Goal: Communication & Community: Answer question/provide support

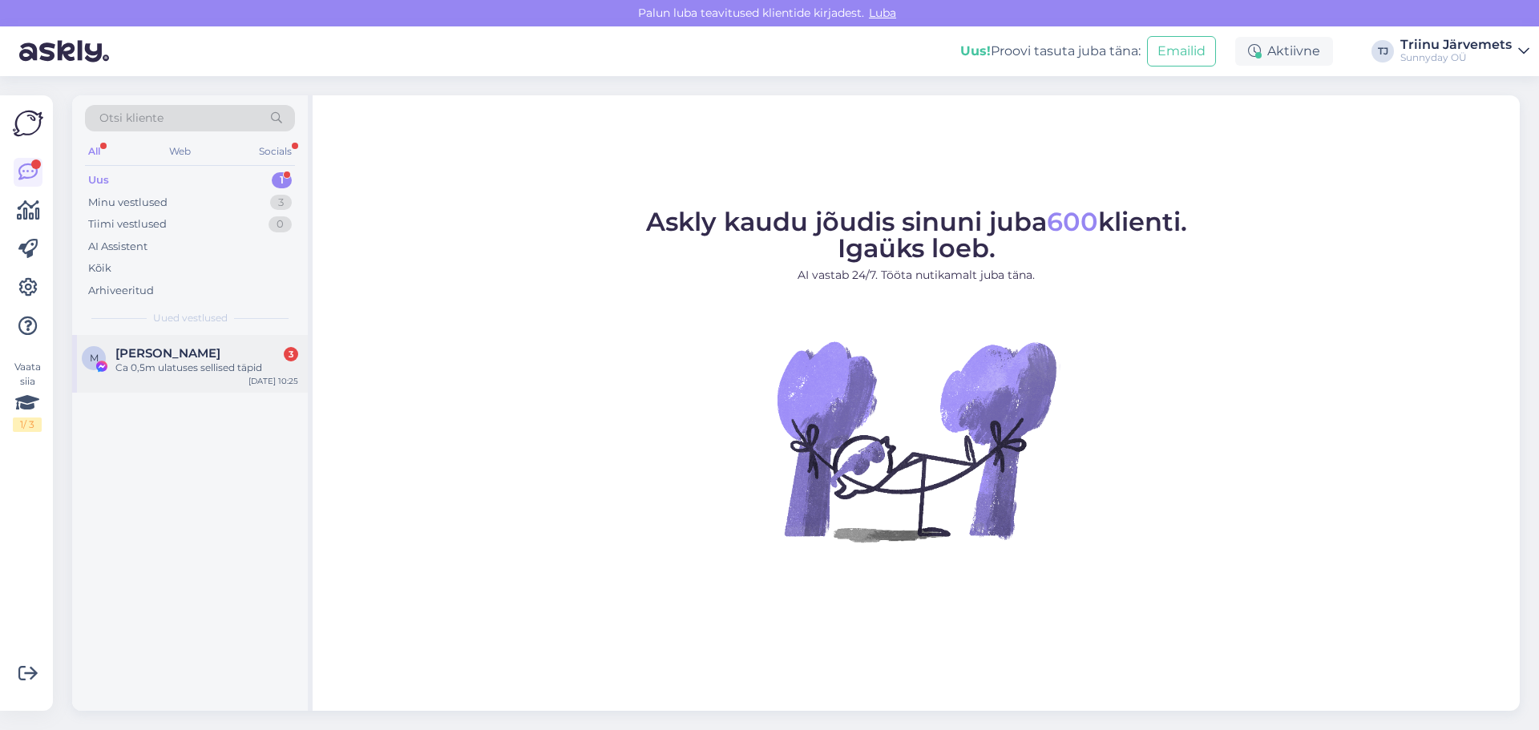
click at [160, 352] on span "[PERSON_NAME]" at bounding box center [167, 353] width 105 height 14
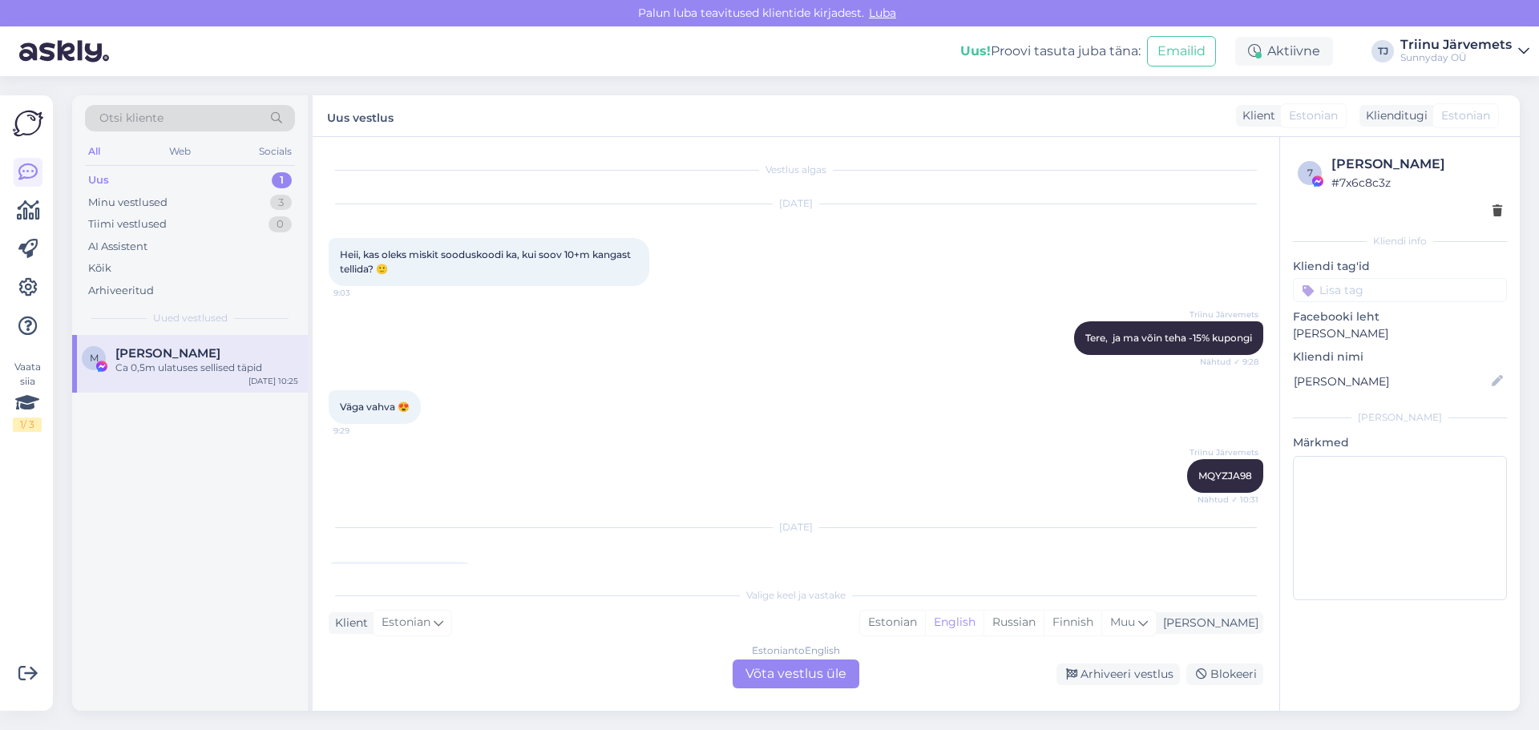
scroll to position [2067, 0]
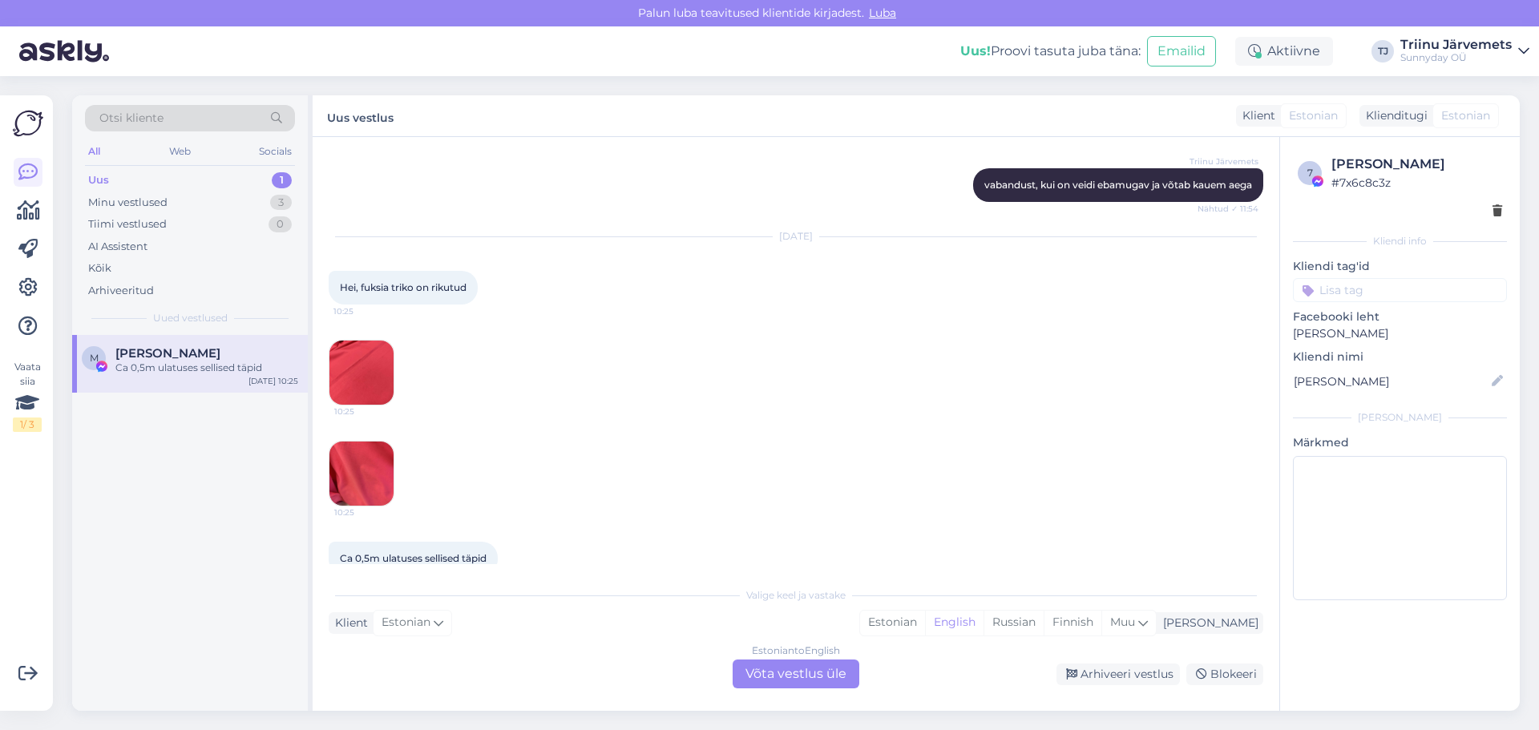
click at [365, 351] on img at bounding box center [361, 373] width 64 height 64
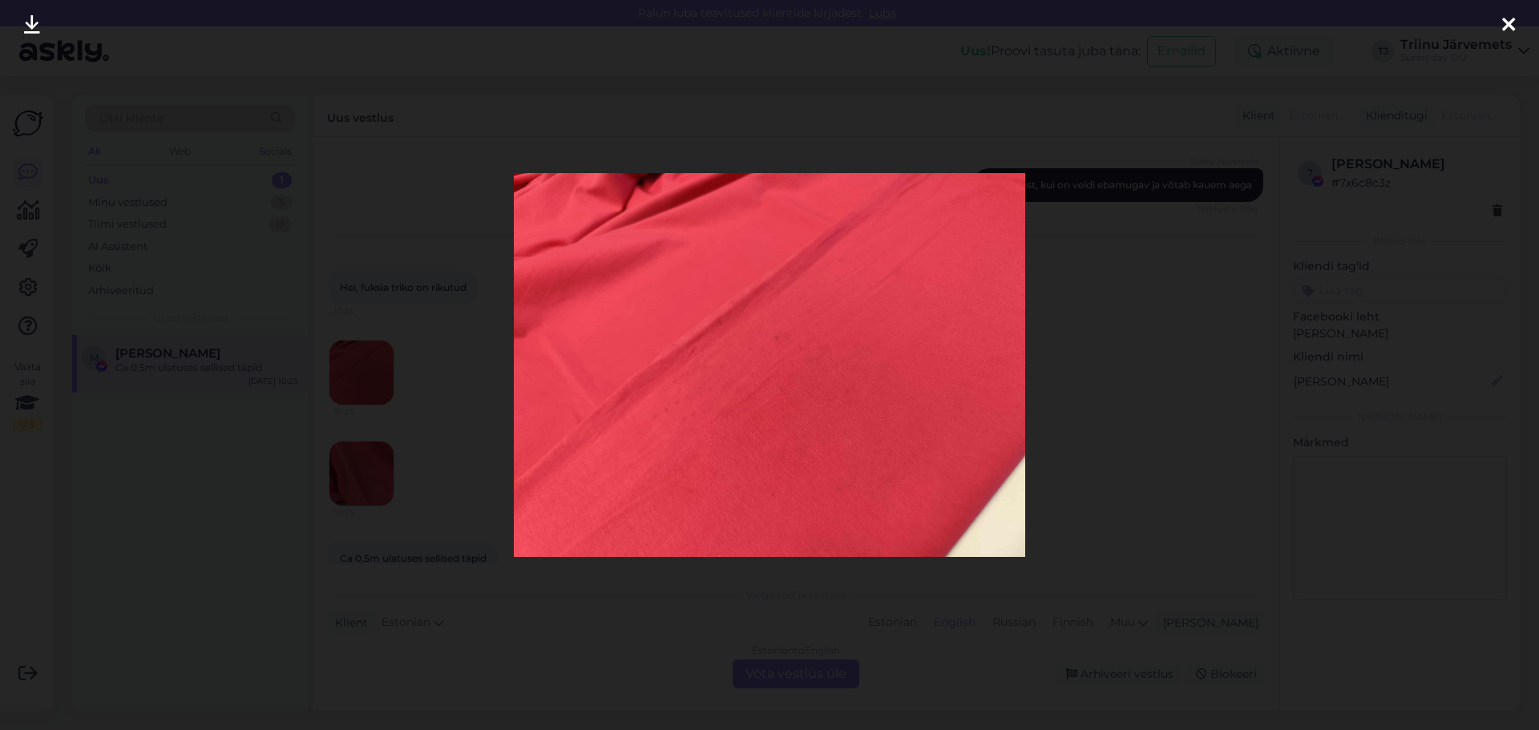
click at [1506, 24] on icon at bounding box center [1508, 25] width 13 height 21
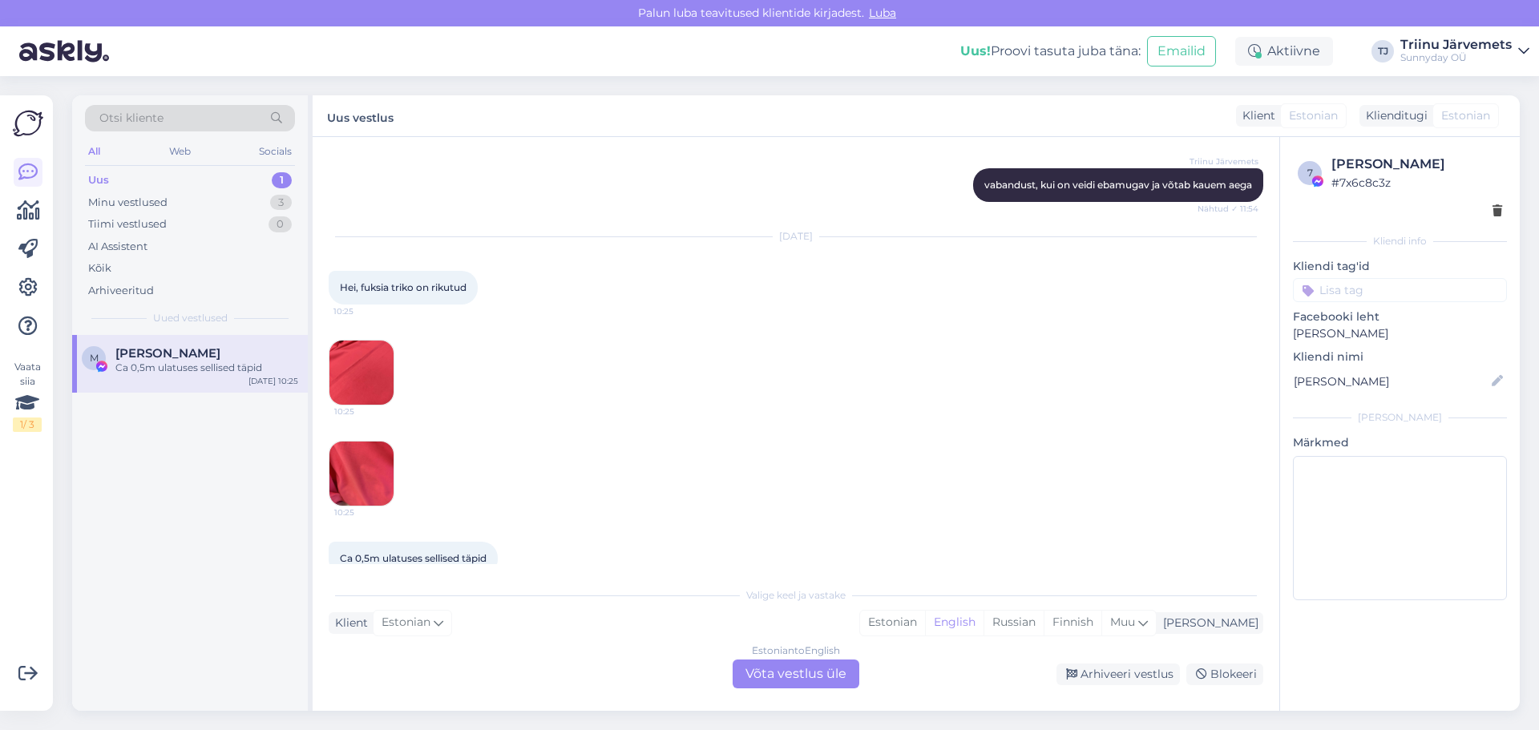
click at [352, 472] on img at bounding box center [361, 474] width 64 height 64
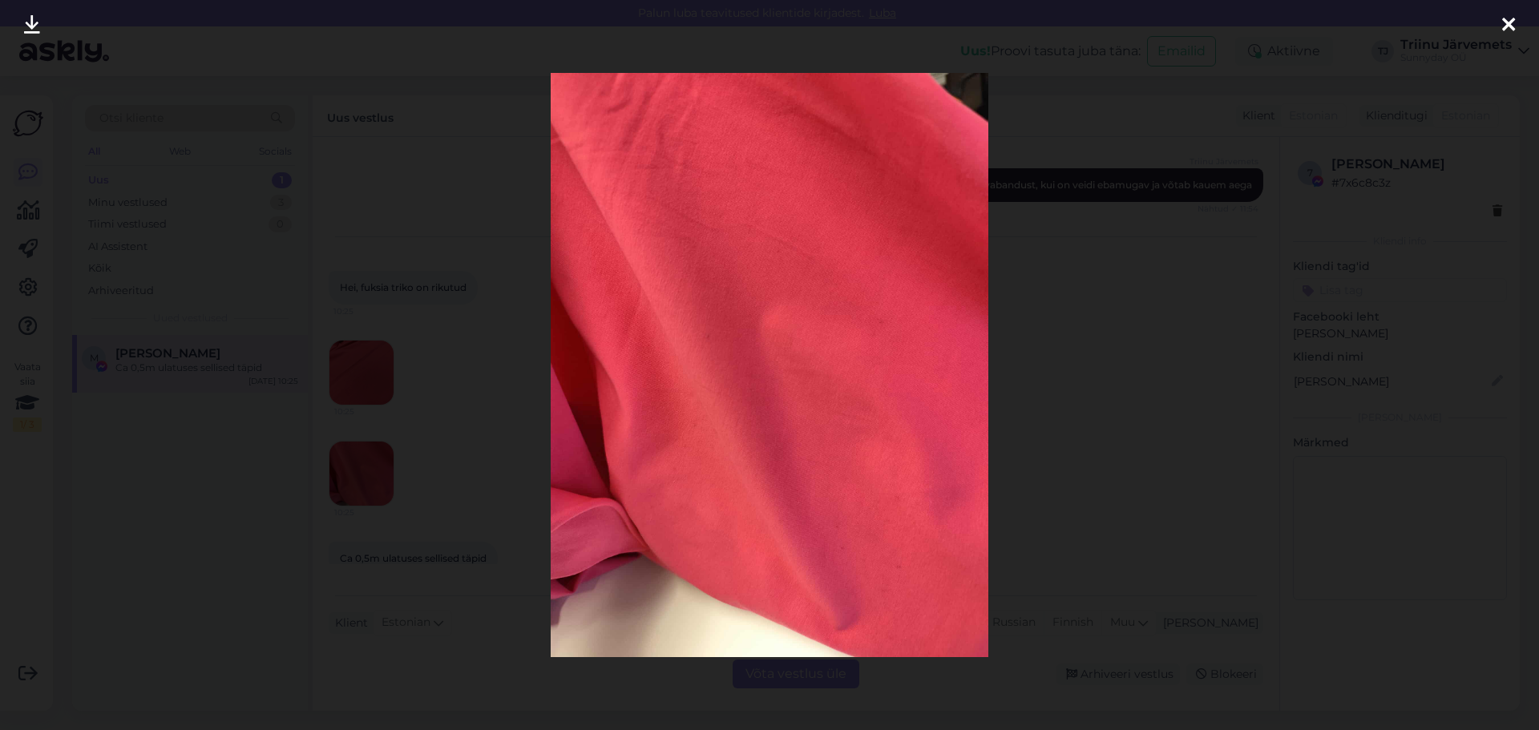
click at [1505, 22] on icon at bounding box center [1508, 25] width 13 height 21
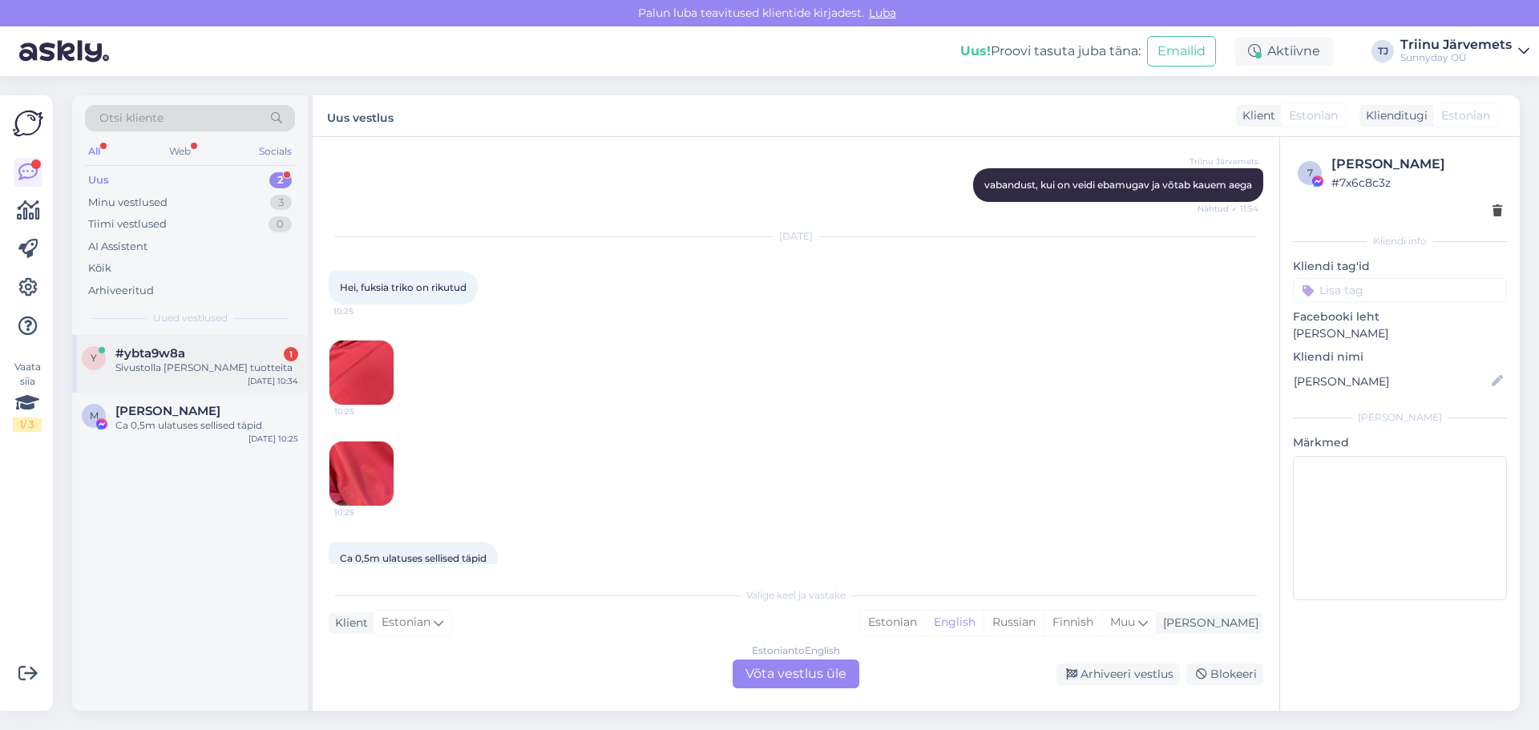
click at [172, 366] on div "Sivustolla [PERSON_NAME] tuotteita" at bounding box center [206, 368] width 183 height 14
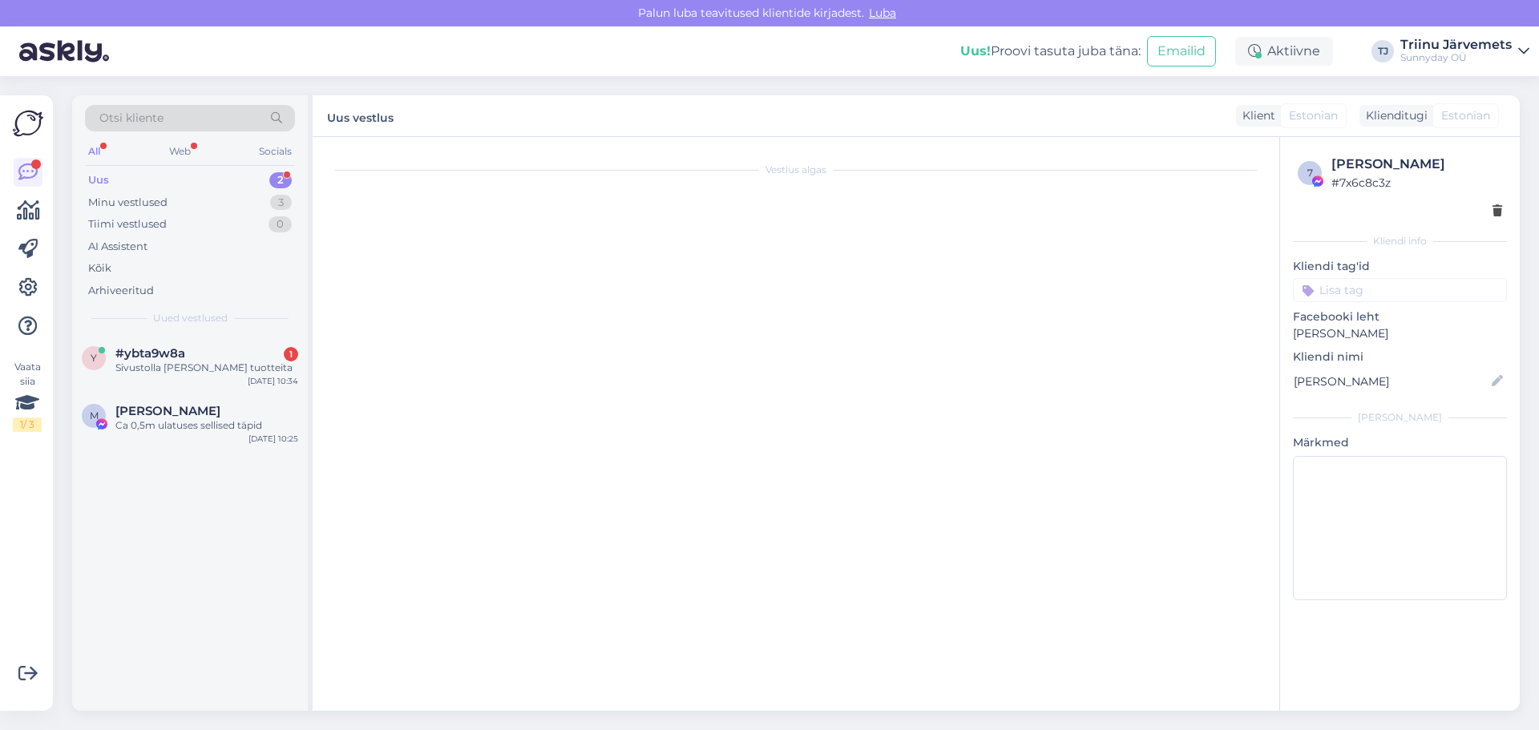
scroll to position [0, 0]
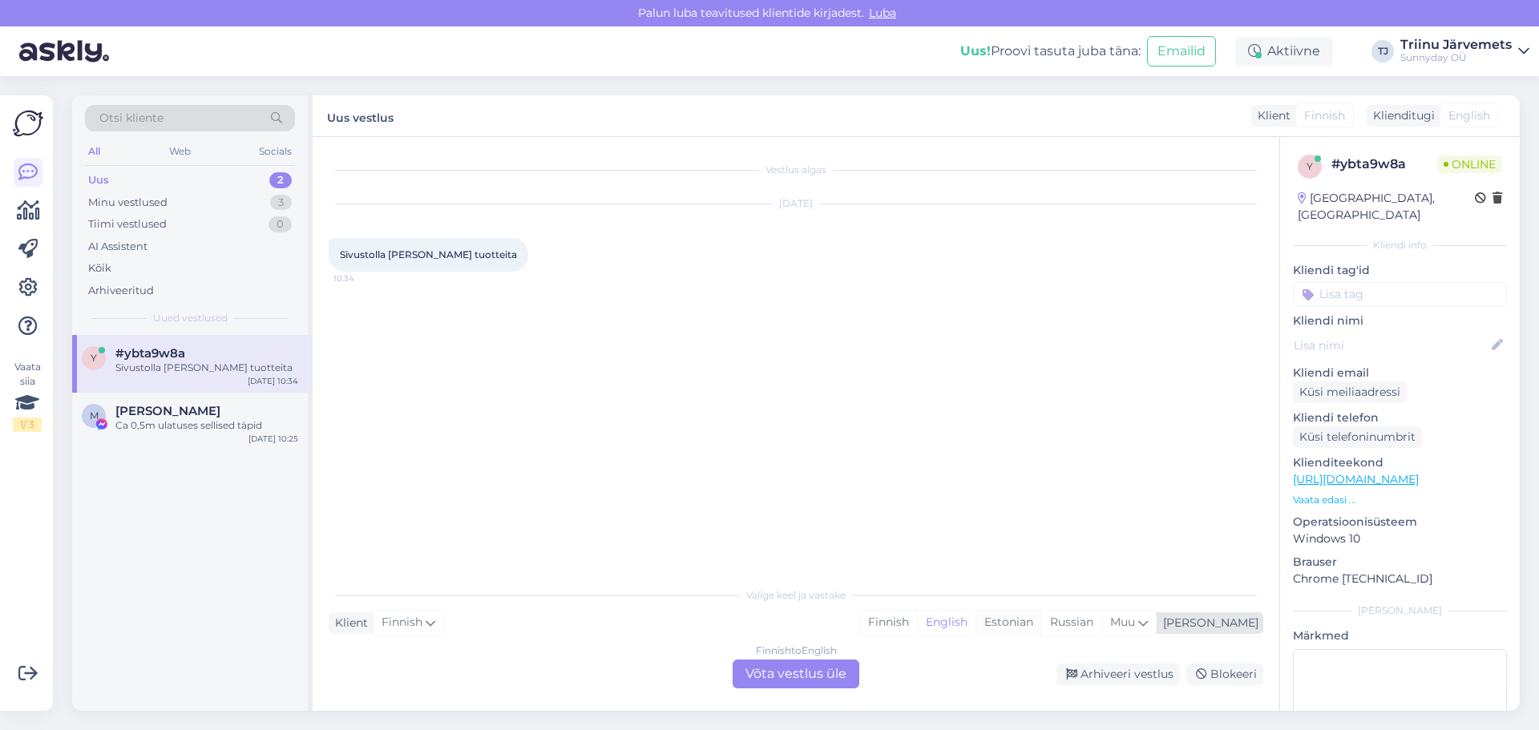
drag, startPoint x: 1078, startPoint y: 620, endPoint x: 900, endPoint y: 689, distance: 190.8
click at [1041, 620] on div "Estonian" at bounding box center [1009, 623] width 66 height 24
drag, startPoint x: 831, startPoint y: 677, endPoint x: 912, endPoint y: 660, distance: 82.9
click at [837, 675] on div "Finnish to Estonian Võta vestlus üle" at bounding box center [796, 674] width 127 height 29
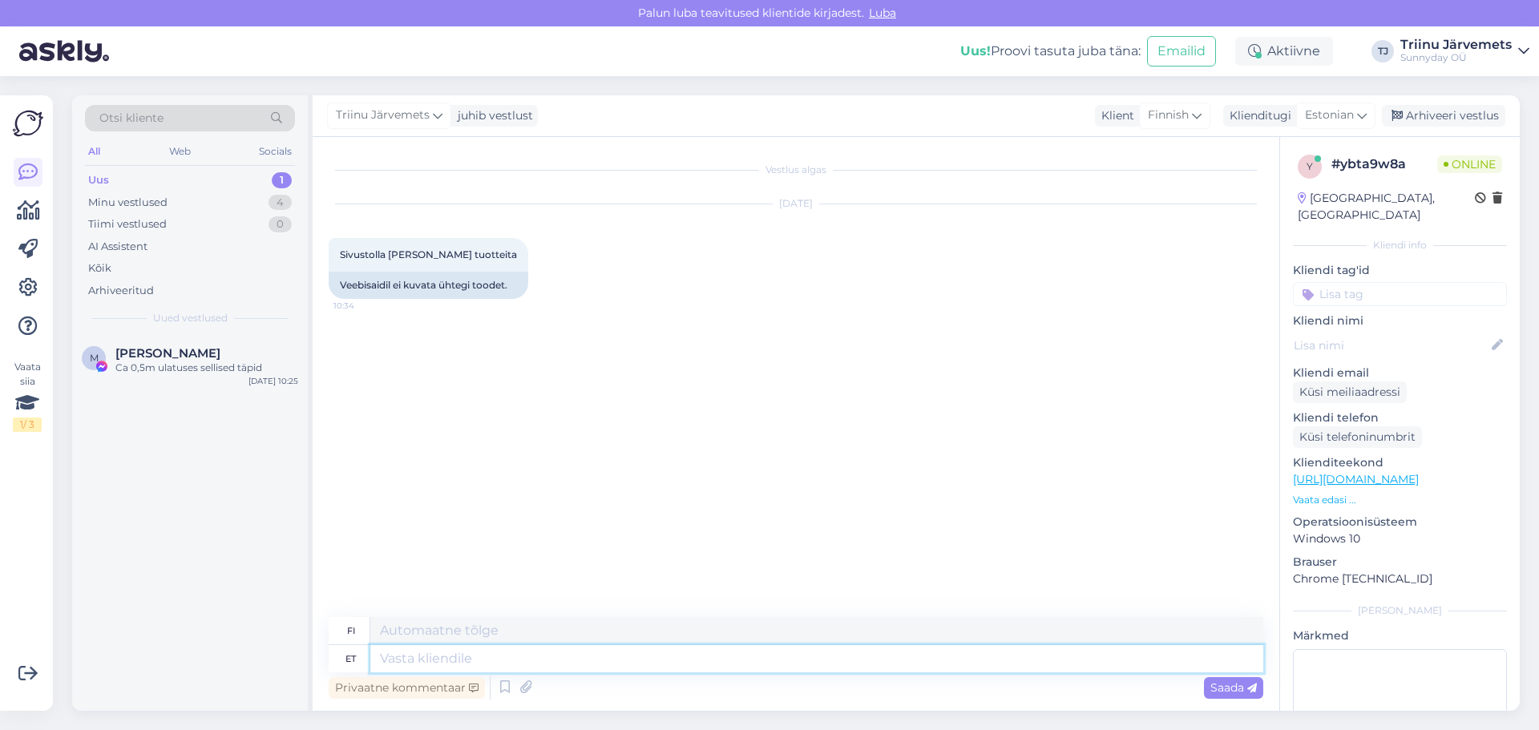
click at [653, 656] on textarea at bounding box center [816, 658] width 893 height 27
type textarea "Tere, o"
type textarea "Hei,"
type textarea "Tere, oleme t"
type textarea "Hei, me olemme"
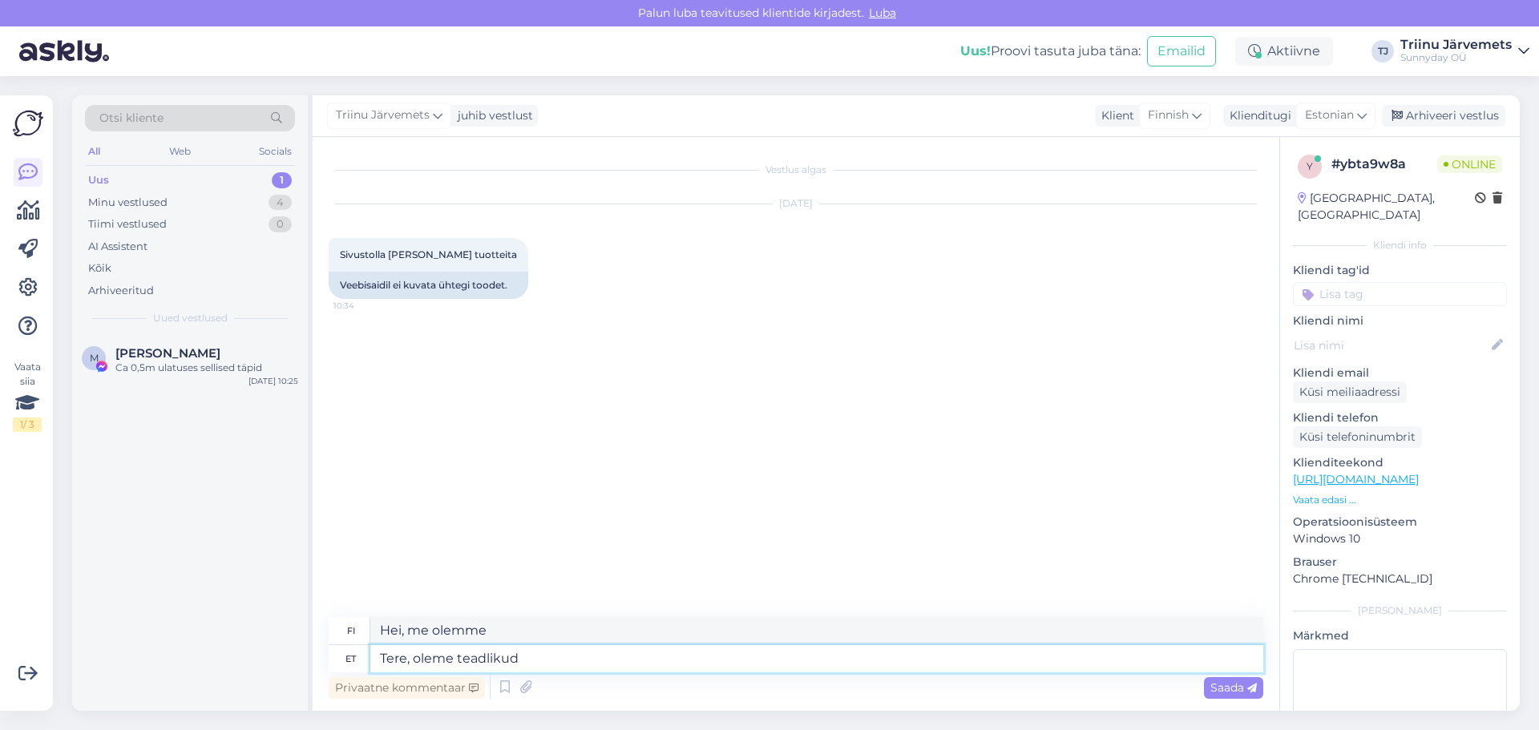
type textarea "Tere, oleme teadlikud e"
type textarea "Hei, olemme tietoisia."
type textarea "Tere, oleme teadlikud e-[PERSON_NAME]"
type textarea "Hei, olemme tietoisia verkkokaupasta"
type textarea "Tere, oleme teadlikud e-[PERSON_NAME] tõrkest, me"
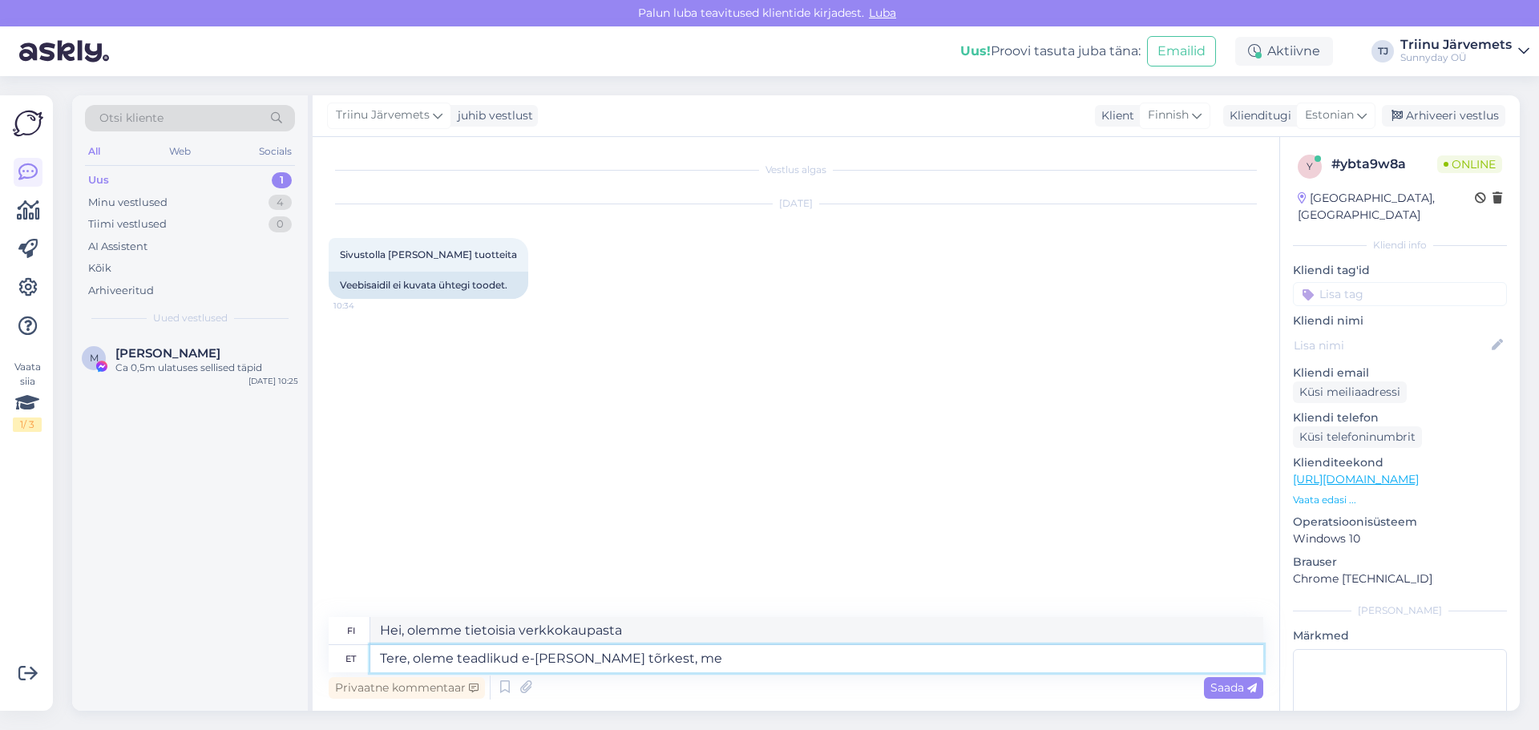
type textarea "Hei, olemme tietoisia verkkokaupan virheestä."
type textarea "Tere, oleme teadlikud e-[PERSON_NAME] tõrkest, meie t"
type textarea "Hei, olemme tietoisia verkkokaupan virheestä"
type textarea "Tere, oleme teadlikud e-[PERSON_NAME] tõrkest, meie tiim t"
type textarea "Hei, olemme tietoisia verkkokaupan virheestä, tiimimme"
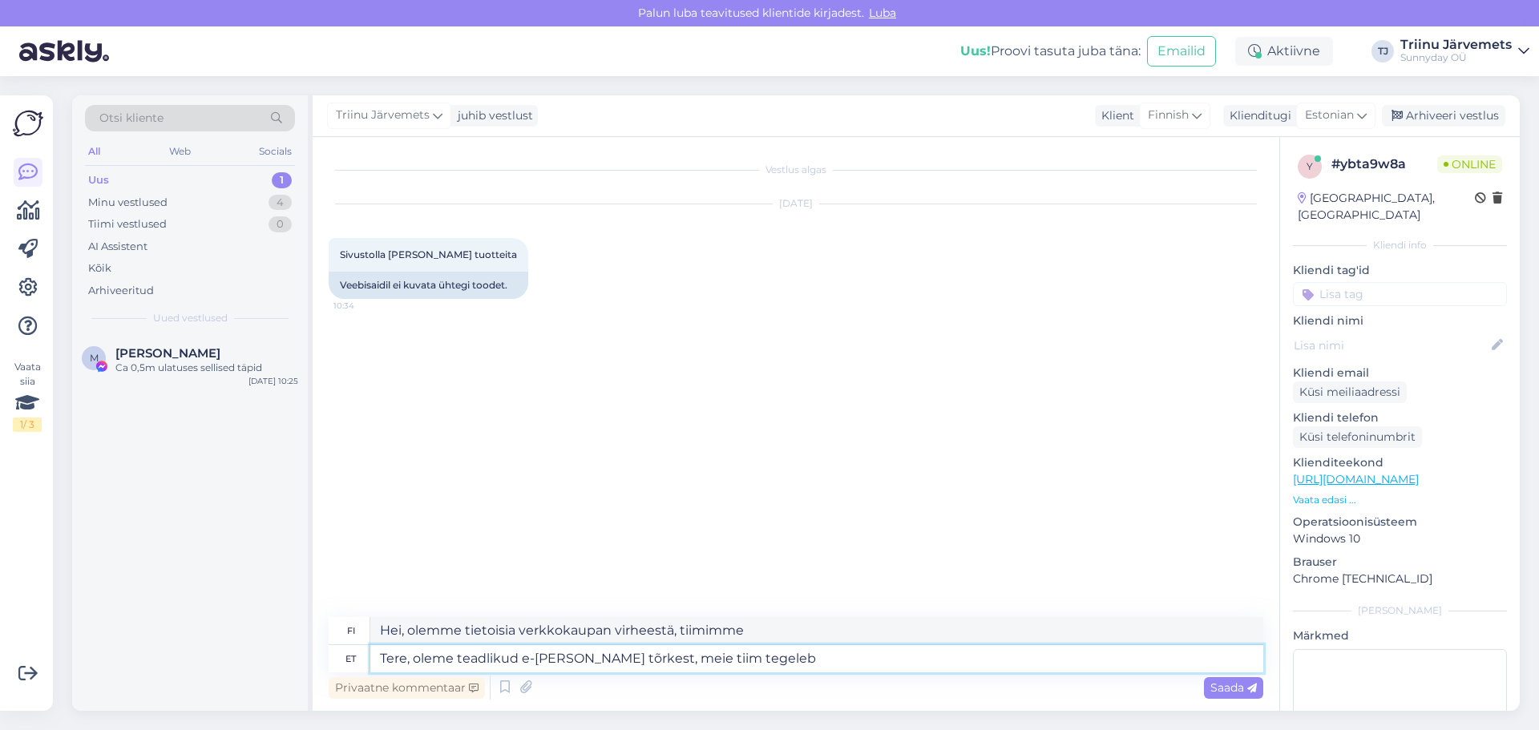
type textarea "Tere, oleme teadlikud e-[PERSON_NAME] tõrkest, meie tiim tegeleb"
type textarea "Hei, olemme tietoisia verkkokaupan virheestä ja tiimimme työskentelee sen paris…"
type textarea "Tere, oleme teadlikud e-[PERSON_NAME] tõrkest, meie tiim tegeleb vea pa"
type textarea "Hei, olemme tietoisia verkkokaupan virheestä ja tiimimme työskentelee virheen k…"
type textarea "Tere, oleme teadlikud e-[PERSON_NAME] tõrkest, meie tiim tegeleb vea paranam"
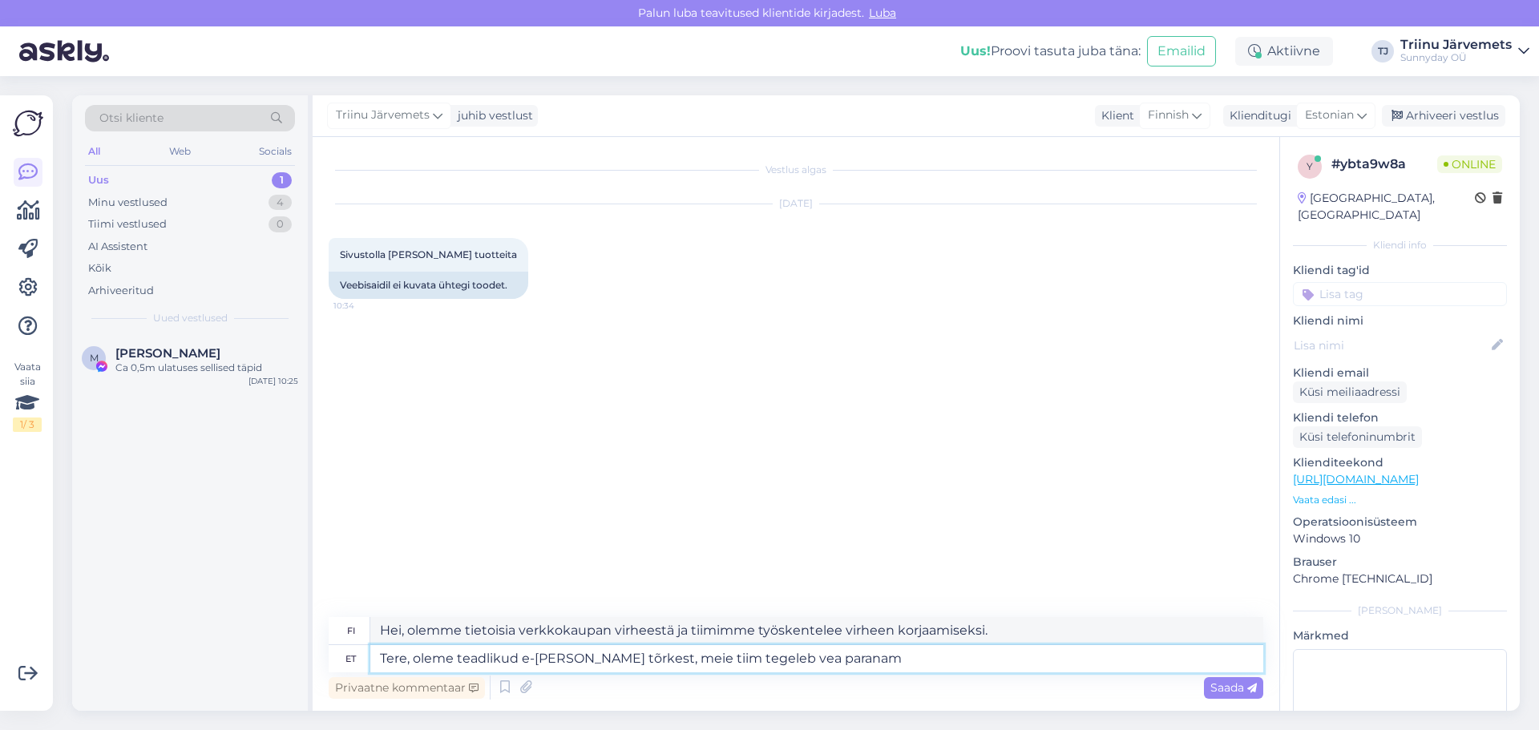
type textarea "Hei, olemme tietoisia verkkokaupan virheestä ja tiimimme työskentelee sen korja…"
type textarea "Tere, oleme teadlikud e-[PERSON_NAME] tõrkest, meie tiim tegeleb vea parandamis…"
type textarea "Hei, olemme tietoisia verkkokaupan virheestä ja tiimimme työskentelee parhailla…"
type textarea "Tere, oleme teadlikud e-[PERSON_NAME] tõrkest, meie tiim tegeleb vea parandamis…"
click at [1216, 679] on div "Saada" at bounding box center [1233, 688] width 59 height 22
